Goal: Check status: Check status

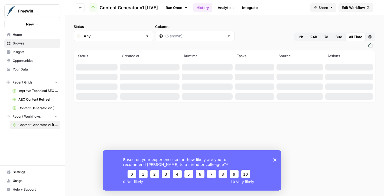
click at [276, 159] on polygon "Close survey" at bounding box center [275, 159] width 3 height 3
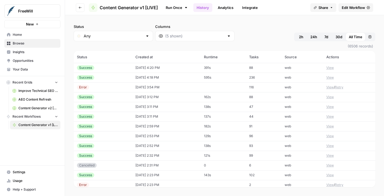
click at [332, 85] on button "View" at bounding box center [331, 87] width 8 height 5
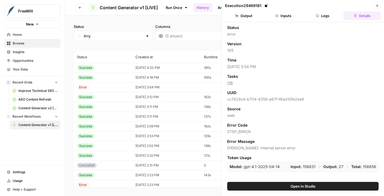
click at [282, 19] on button "Inputs" at bounding box center [283, 15] width 37 height 9
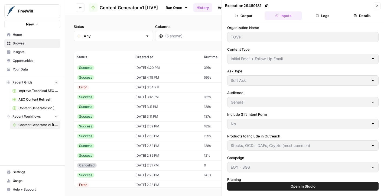
click at [179, 75] on td "[DATE] 4:18 PM" at bounding box center [166, 78] width 69 height 10
click at [163, 65] on td "[DATE] 4:20 PM" at bounding box center [166, 68] width 69 height 10
click at [149, 75] on td "[DATE] 4:18 PM" at bounding box center [166, 78] width 69 height 10
type input "TOVP"
type input "Initial Email + Follow-Up Email"
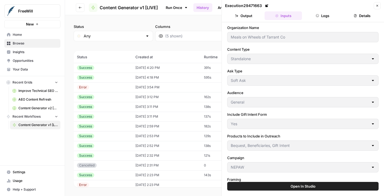
type input "No"
type input "Stocks, QCDs, DAFs, Crypto (most common)"
type input "EOY - SGS"
type input "[EOY - SGS] Educational"
type input "11/4"
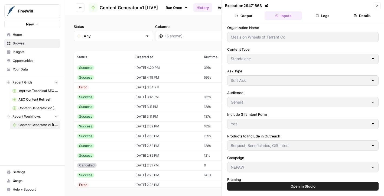
type input "12/9"
type textarea "Kind of a partner event with a sole focus on raising funds for the grand openin…"
click at [296, 112] on label "Include Gift Intent Form" at bounding box center [303, 114] width 152 height 5
click at [218, 18] on div "Status Any Columns 2h 24h 7d 30d All Time Custom range (6506 records) Status Cr…" at bounding box center [224, 105] width 319 height 181
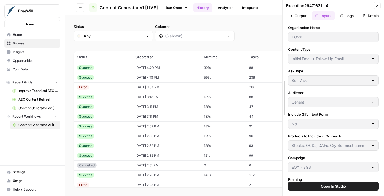
drag, startPoint x: 223, startPoint y: 18, endPoint x: 339, endPoint y: 21, distance: 115.8
